Goal: Information Seeking & Learning: Find specific fact

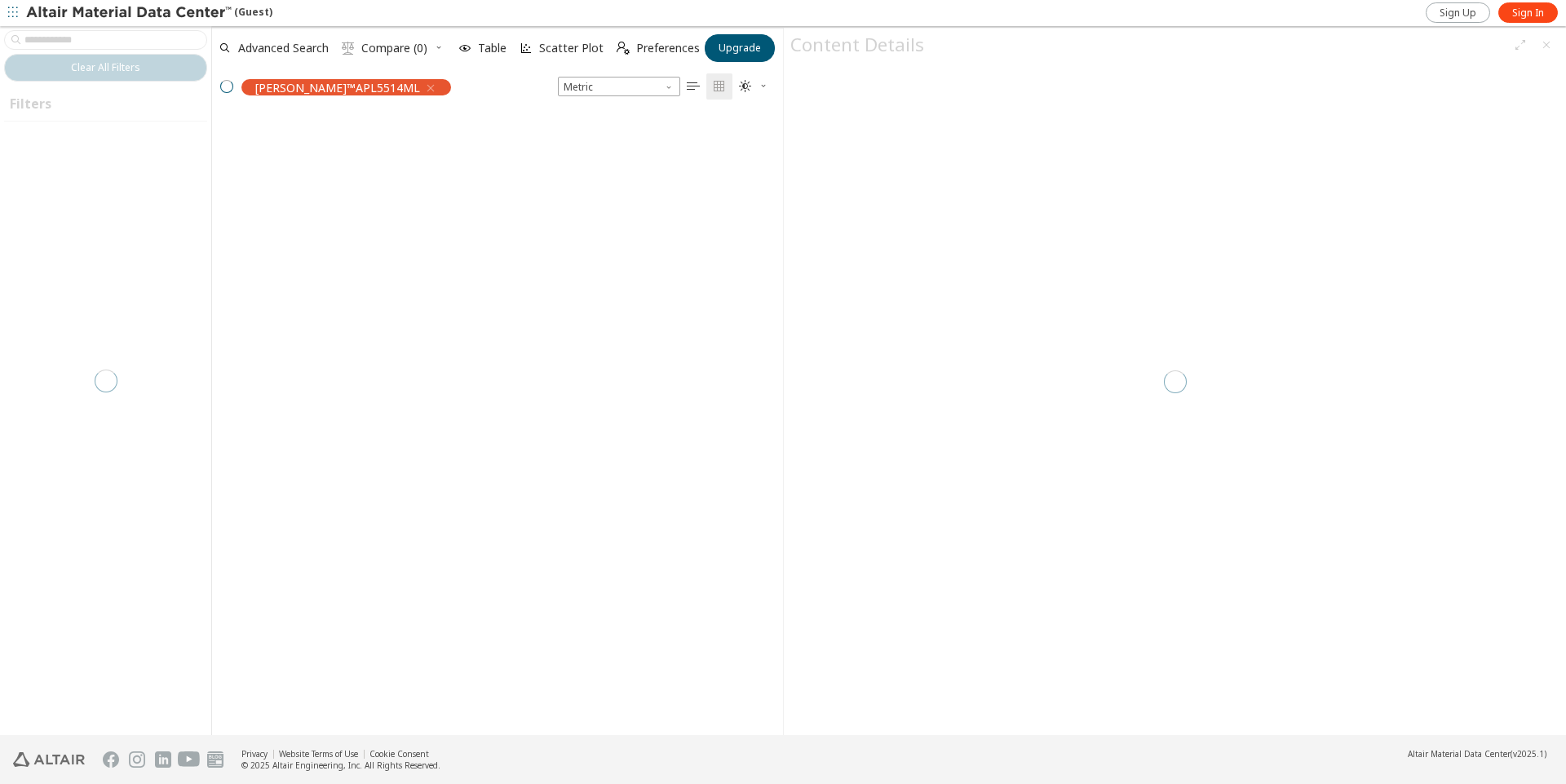
scroll to position [15, 15]
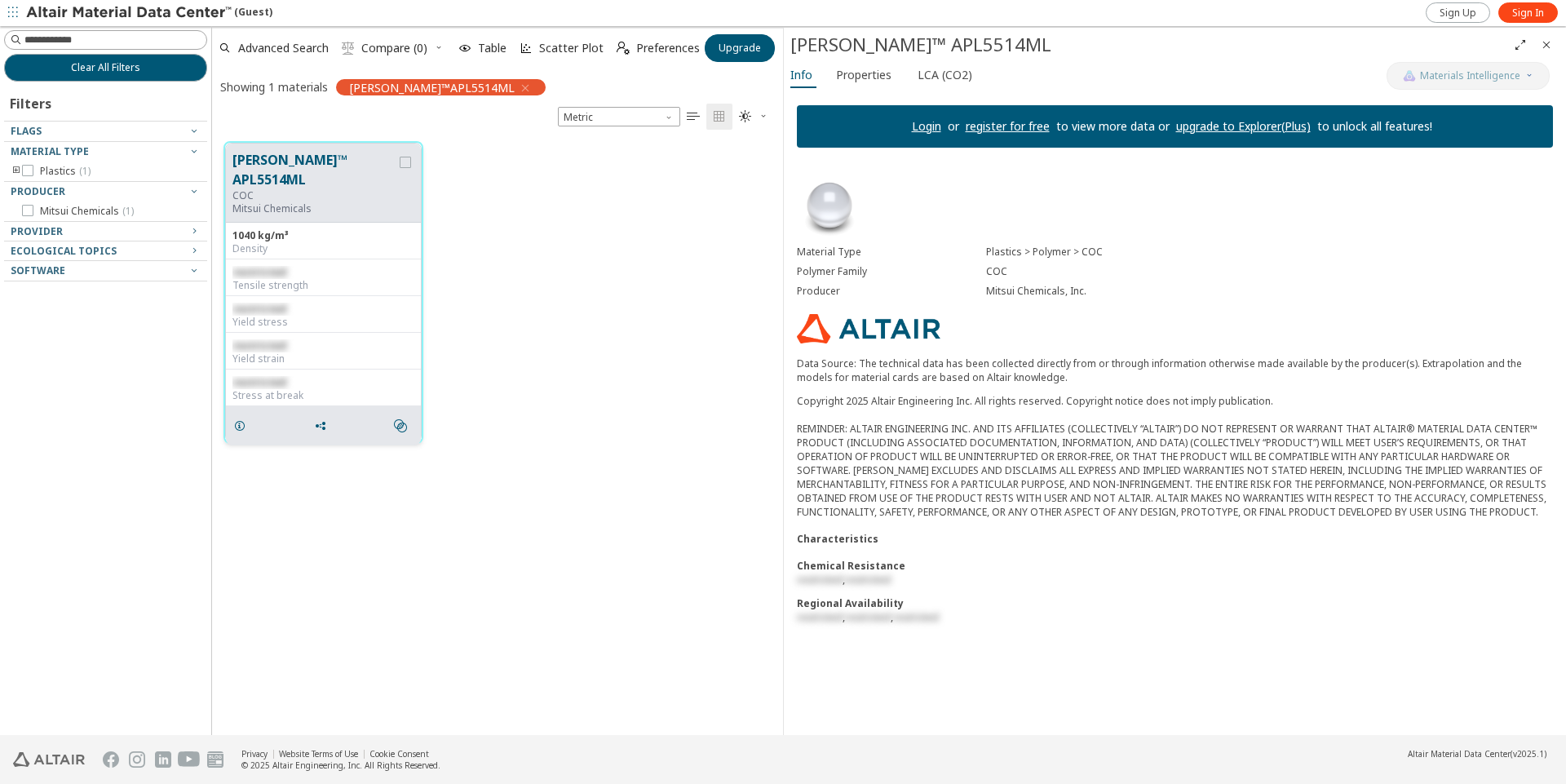
click at [275, 279] on div "Tensile strength" at bounding box center [323, 286] width 182 height 13
drag, startPoint x: 517, startPoint y: 286, endPoint x: 619, endPoint y: 320, distance: 107.5
click at [517, 287] on div "[PERSON_NAME]™ APL5514ML COC Mitsui Chemicals 1040 kg/m³ Density restricted Ten…" at bounding box center [497, 292] width 571 height 325
